Goal: Task Accomplishment & Management: Complete application form

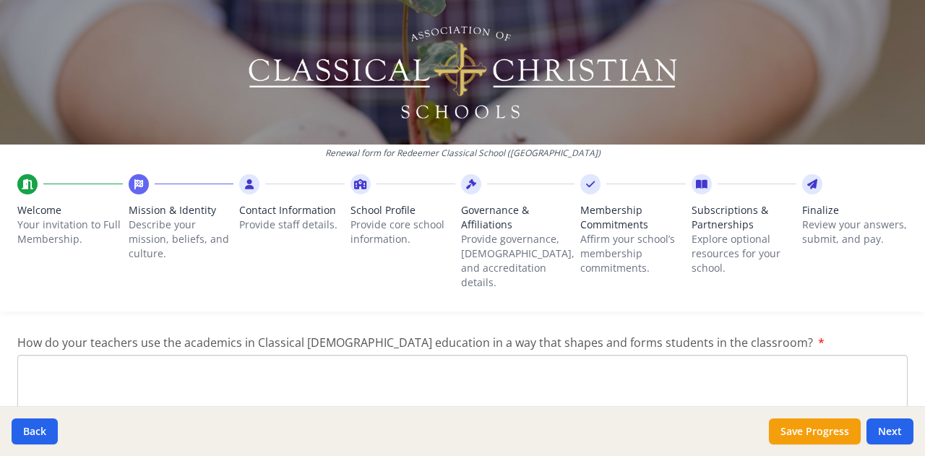
scroll to position [2002, 0]
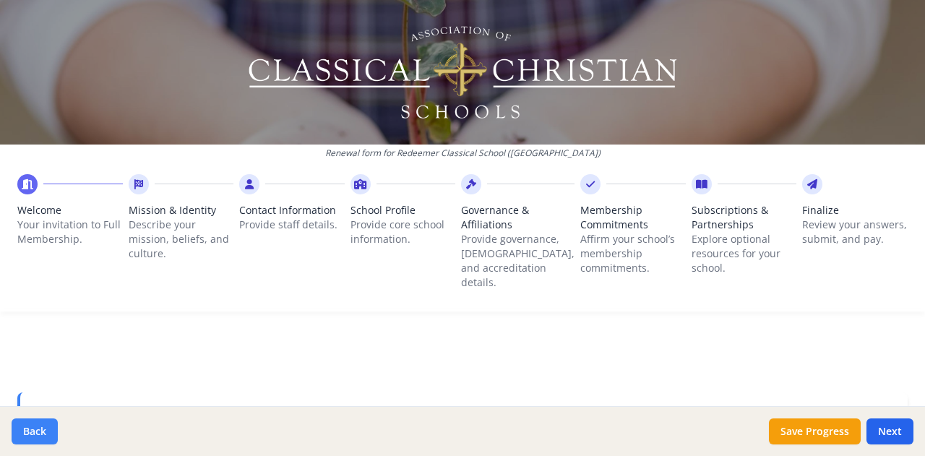
click at [40, 430] on button "Back" at bounding box center [35, 431] width 46 height 26
click at [39, 430] on button "Back" at bounding box center [35, 431] width 46 height 26
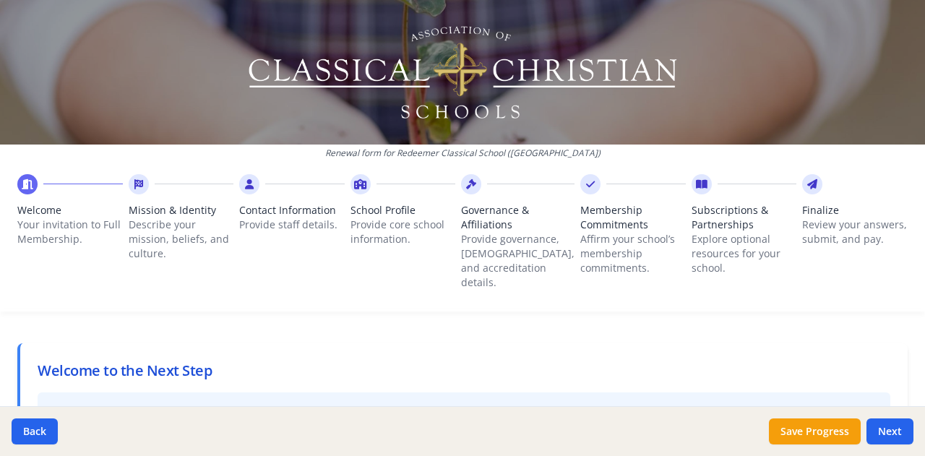
scroll to position [72, 0]
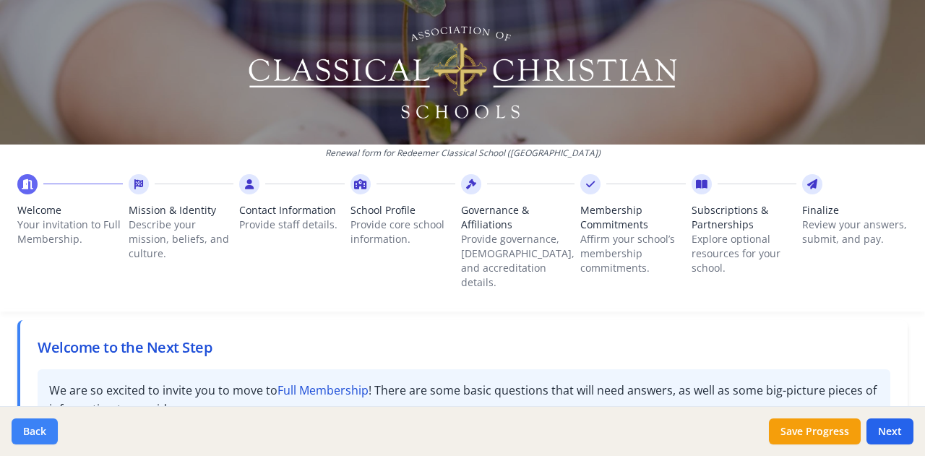
click at [41, 437] on button "Back" at bounding box center [35, 431] width 46 height 26
click at [39, 427] on button "Back" at bounding box center [35, 431] width 46 height 26
click at [39, 426] on button "Back" at bounding box center [35, 431] width 46 height 26
click at [33, 427] on button "Back" at bounding box center [35, 431] width 46 height 26
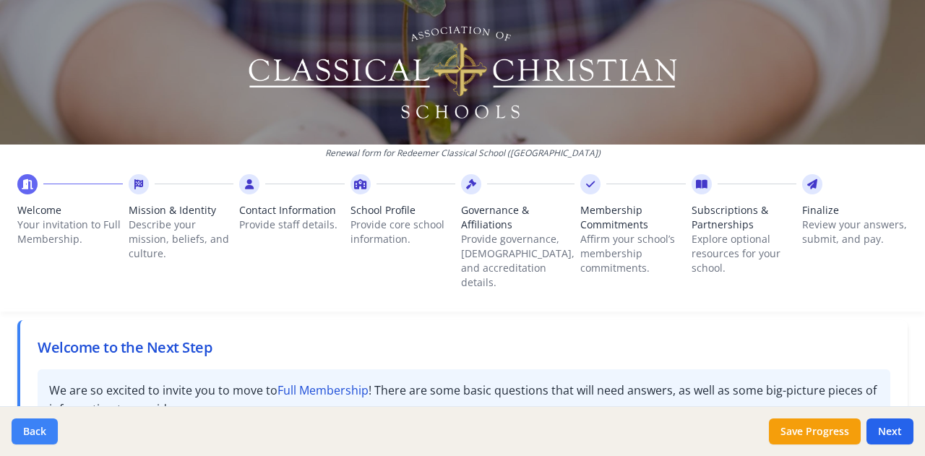
click at [33, 427] on button "Back" at bounding box center [35, 431] width 46 height 26
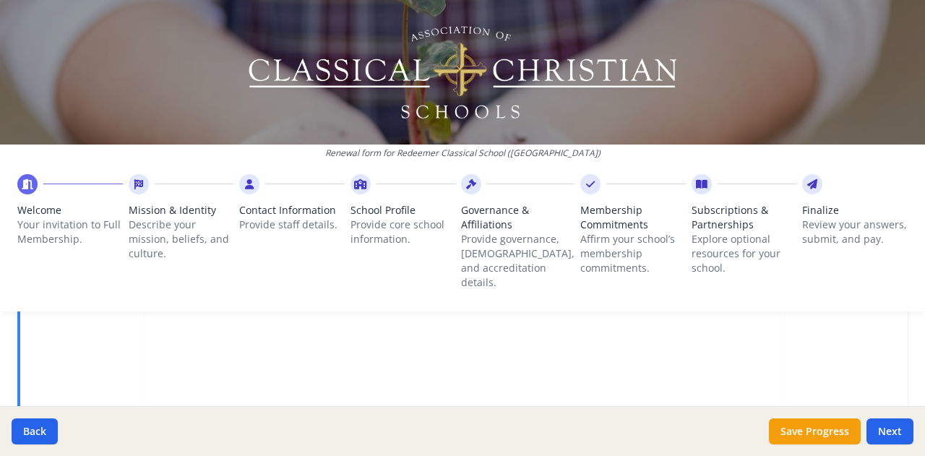
scroll to position [486, 0]
click at [38, 434] on button "Back" at bounding box center [35, 431] width 46 height 26
click at [36, 431] on button "Back" at bounding box center [35, 431] width 46 height 26
click at [35, 430] on button "Back" at bounding box center [35, 431] width 46 height 26
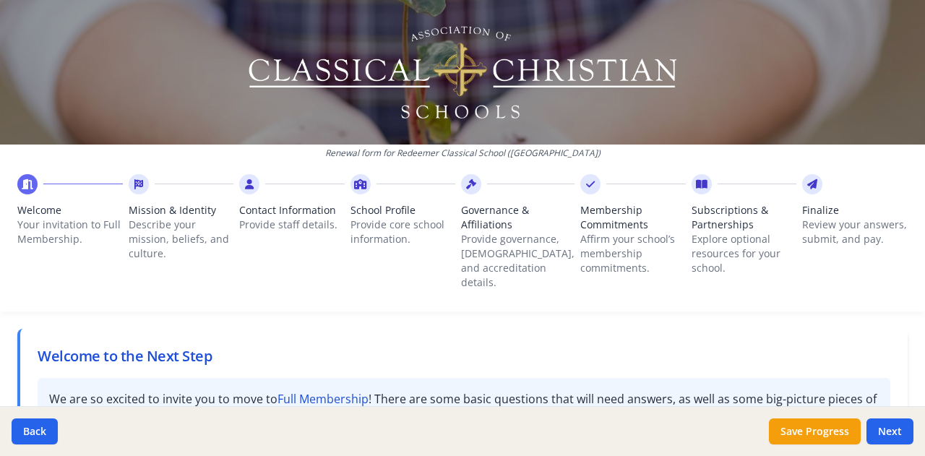
scroll to position [0, 0]
